Goal: Task Accomplishment & Management: Complete application form

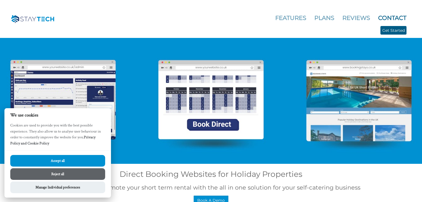
click at [398, 16] on link "Contact" at bounding box center [392, 17] width 28 height 7
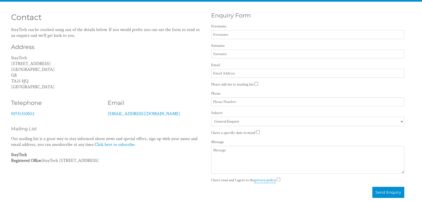
scroll to position [139, 0]
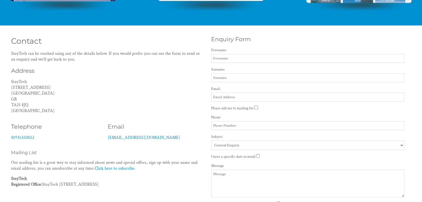
click at [252, 59] on input "Forename" at bounding box center [307, 58] width 193 height 9
type input "Suman"
type input "[PERSON_NAME]"
type input "[EMAIL_ADDRESS][DOMAIN_NAME]"
type input "07908590346"
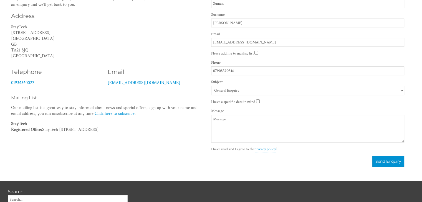
scroll to position [194, 0]
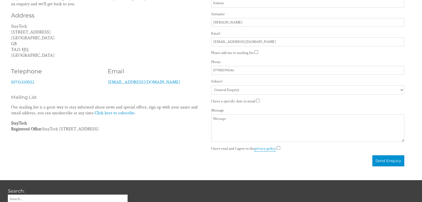
click at [254, 52] on input "Please add me to mailing list" at bounding box center [256, 52] width 4 height 4
checkbox input "true"
click at [245, 92] on select "General Enquiry StayTech Website StayTech Booking System StayTech Website + Boo…" at bounding box center [307, 89] width 193 height 9
select select "1104"
click at [211, 86] on select "General Enquiry StayTech Website StayTech Booking System StayTech Website + Boo…" at bounding box center [307, 89] width 193 height 9
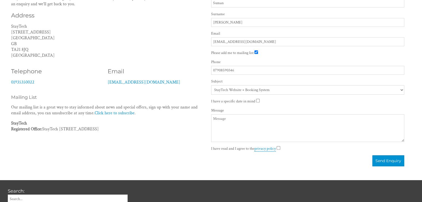
paste textarea "Hello, I represent a guest post provider, and I manage several websites with hi…"
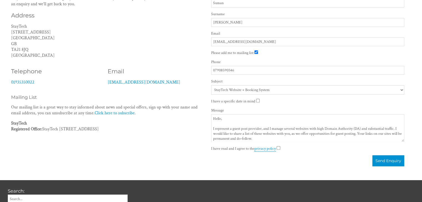
scroll to position [20, 0]
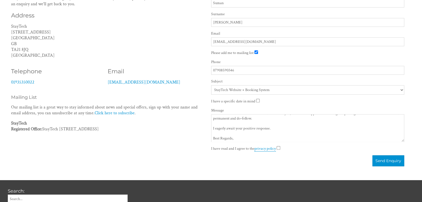
type textarea "Hello, I represent a guest post provider, and I manage several websites with hi…"
click at [277, 149] on input "I have read and I agree to the privacy policy" at bounding box center [278, 148] width 4 height 4
checkbox input "true"
click at [386, 163] on button "Send Enquiry" at bounding box center [388, 161] width 32 height 11
